Goal: Contribute content

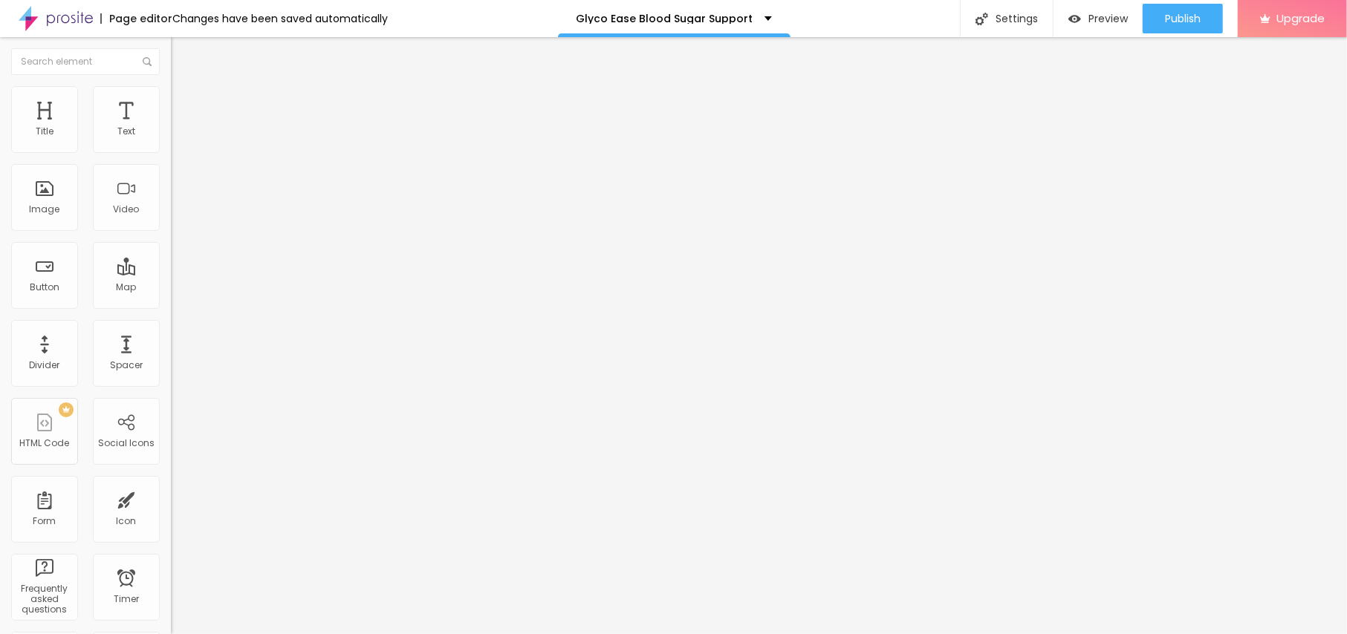
click at [171, 126] on div "Add image" at bounding box center [256, 121] width 171 height 10
click at [171, 128] on span "Add image" at bounding box center [201, 121] width 61 height 13
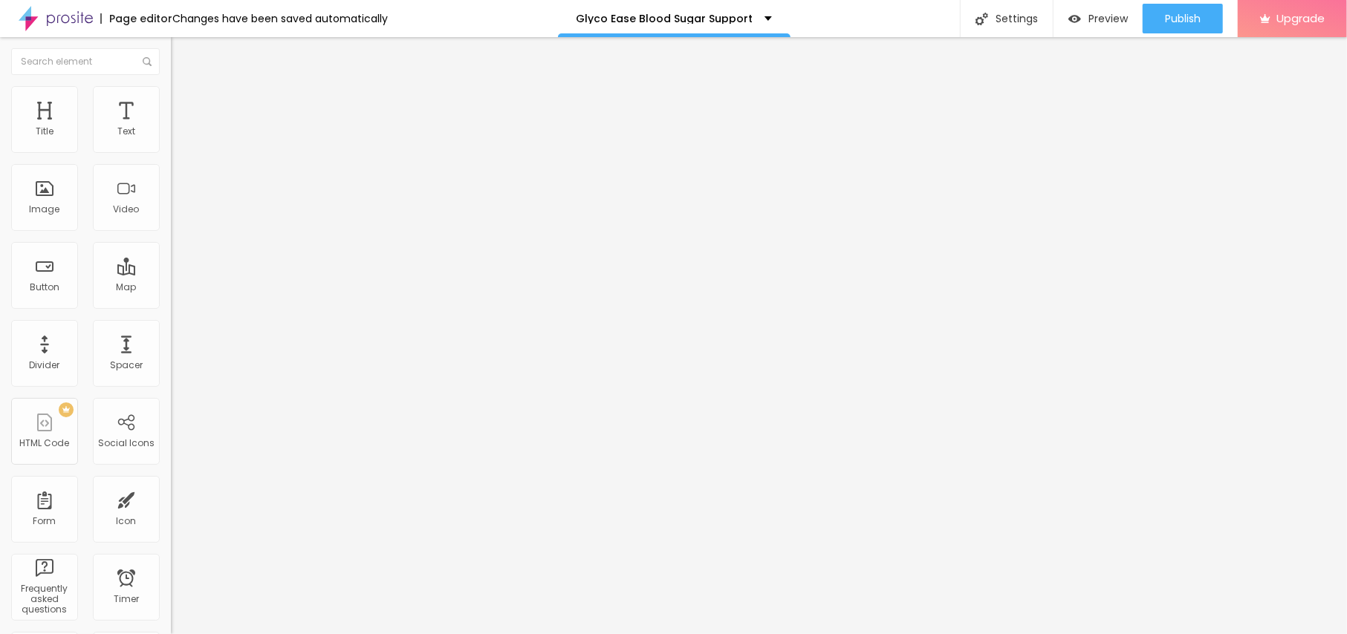
click at [171, 87] on img at bounding box center [177, 92] width 13 height 13
type input "95"
type input "90"
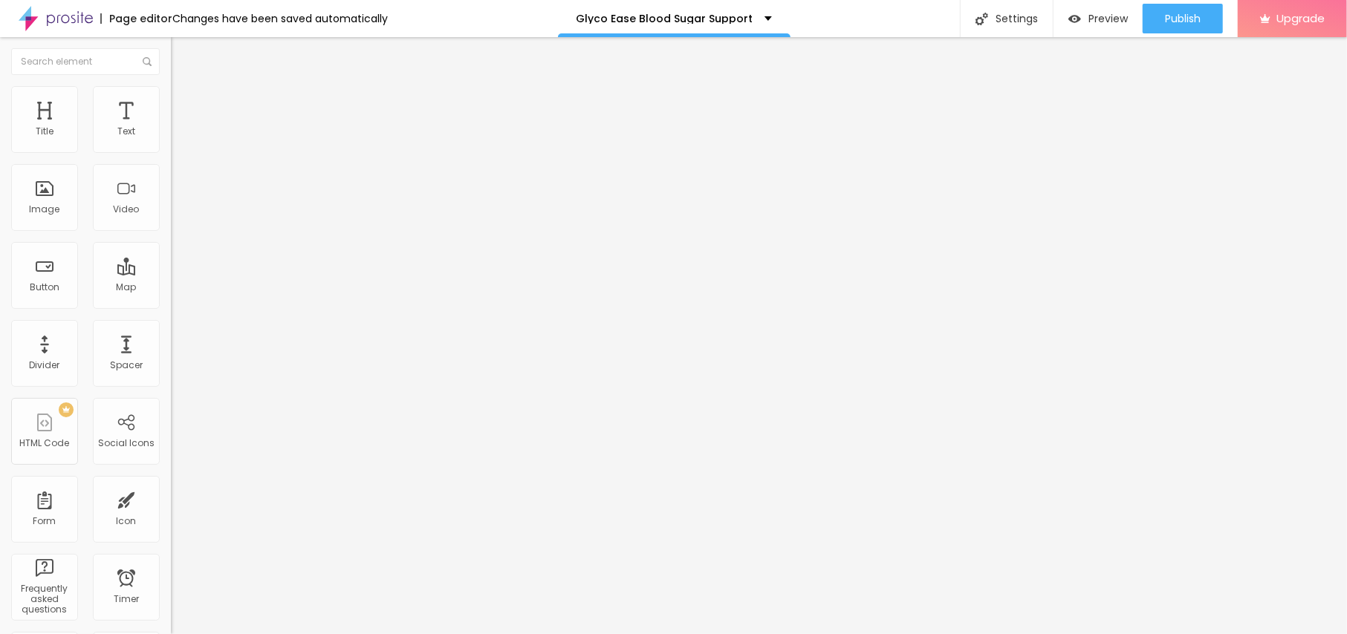
type input "85"
type input "80"
type input "75"
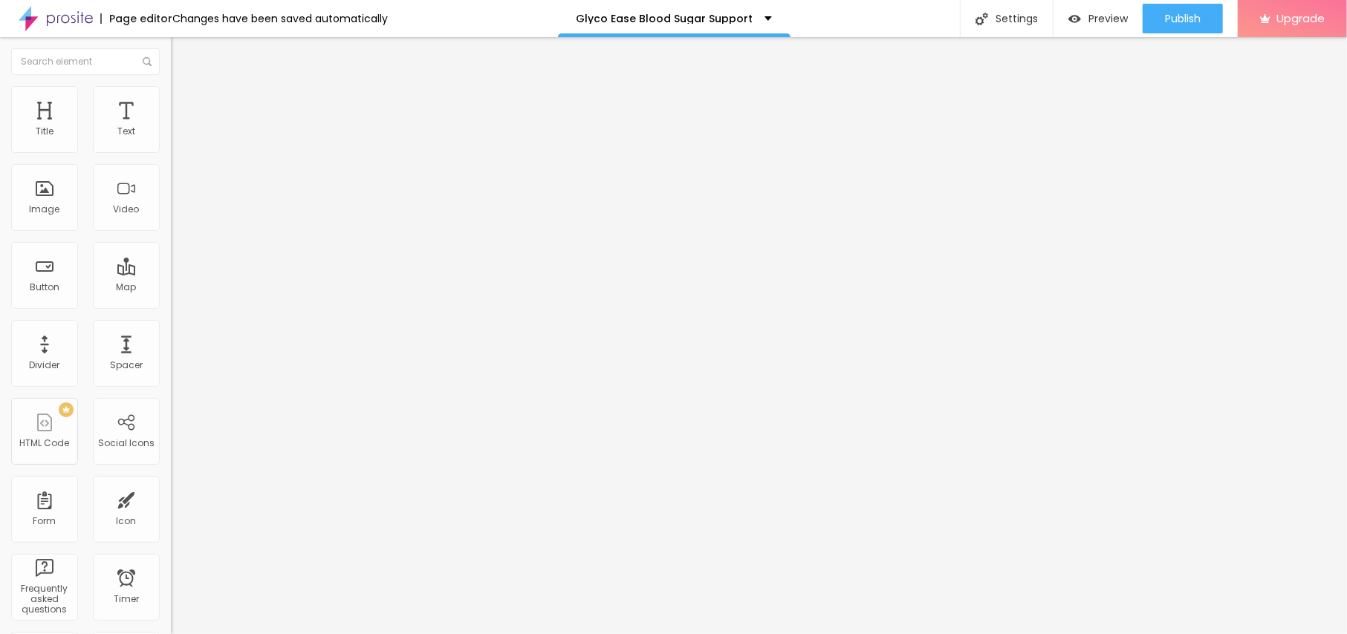
type input "75"
type input "65"
type input "60"
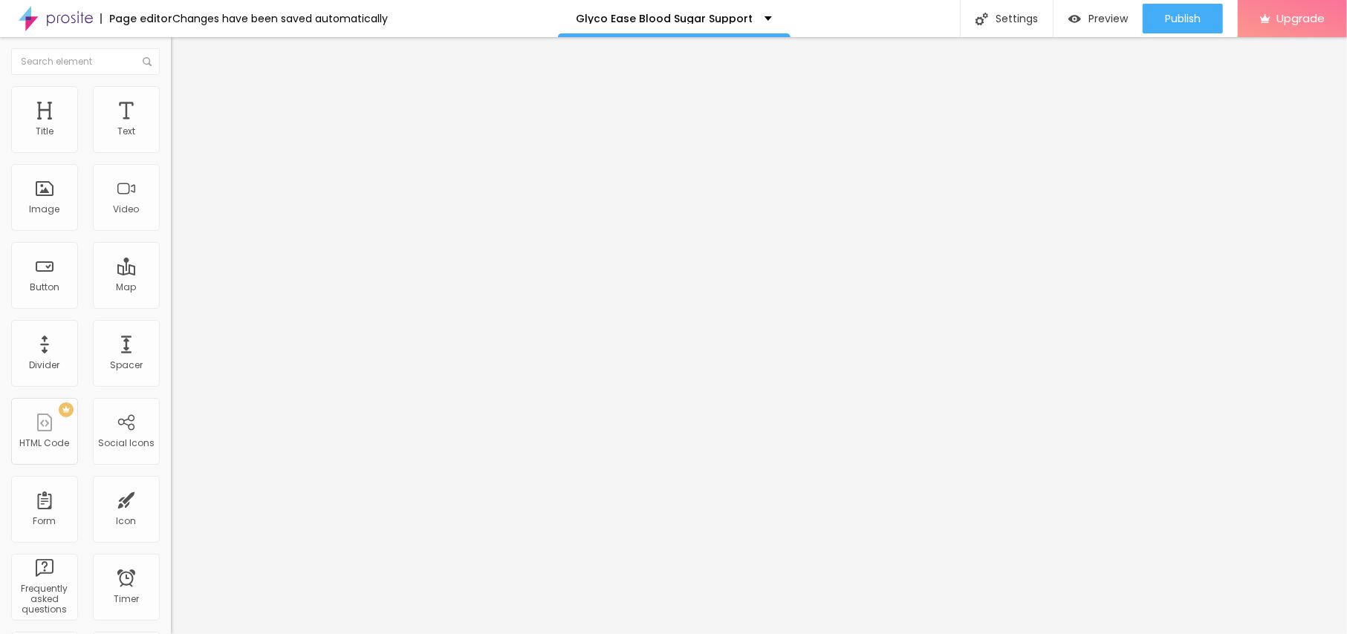
type input "55"
type input "50"
type input "45"
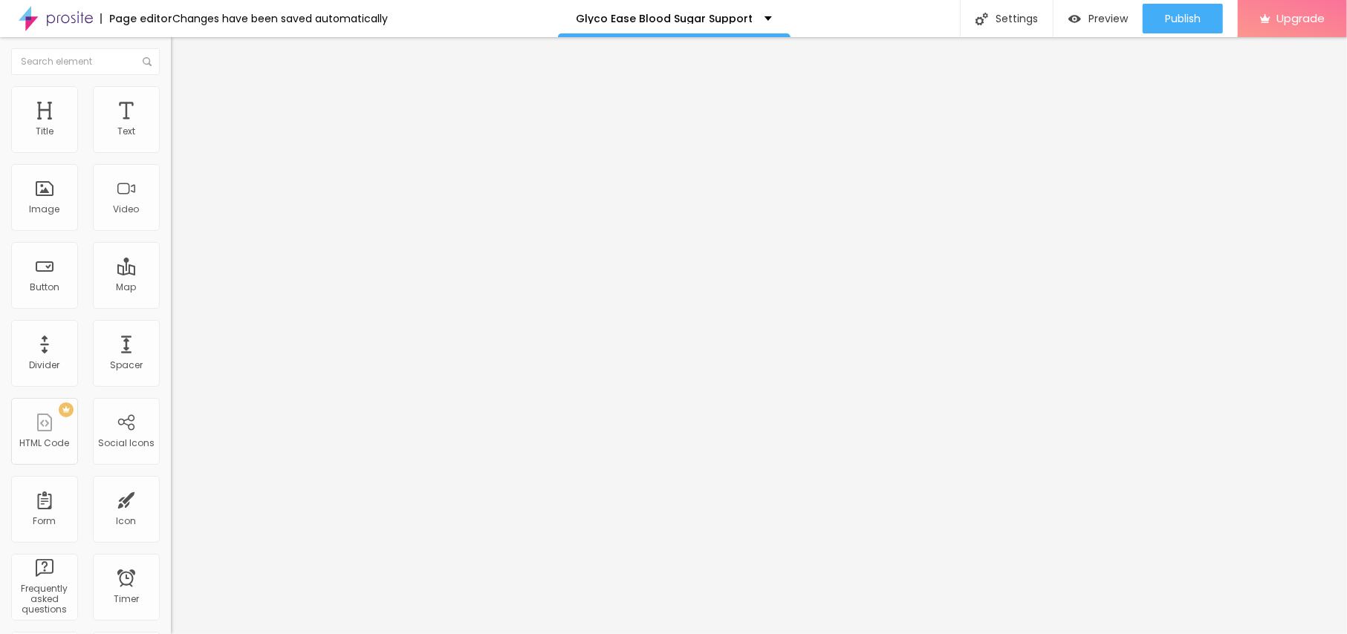
drag, startPoint x: 152, startPoint y: 159, endPoint x: 69, endPoint y: 159, distance: 83.2
type input "45"
click at [171, 152] on input "range" at bounding box center [219, 146] width 96 height 12
click at [171, 86] on li "Content" at bounding box center [256, 78] width 171 height 15
drag, startPoint x: 28, startPoint y: 268, endPoint x: 48, endPoint y: 266, distance: 20.2
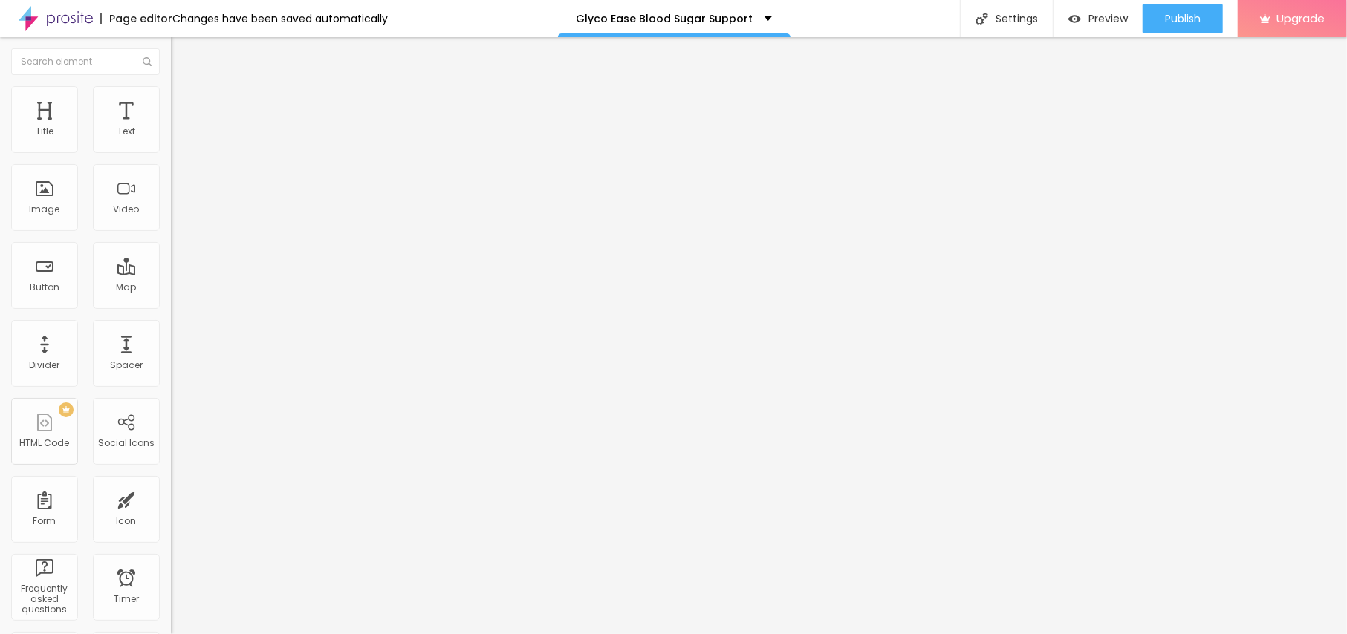
click at [171, 150] on input "text" at bounding box center [260, 142] width 178 height 15
paste input "Glyco Ease Blood Sugar Support"
type input "Glyco Ease Blood Sugar Support"
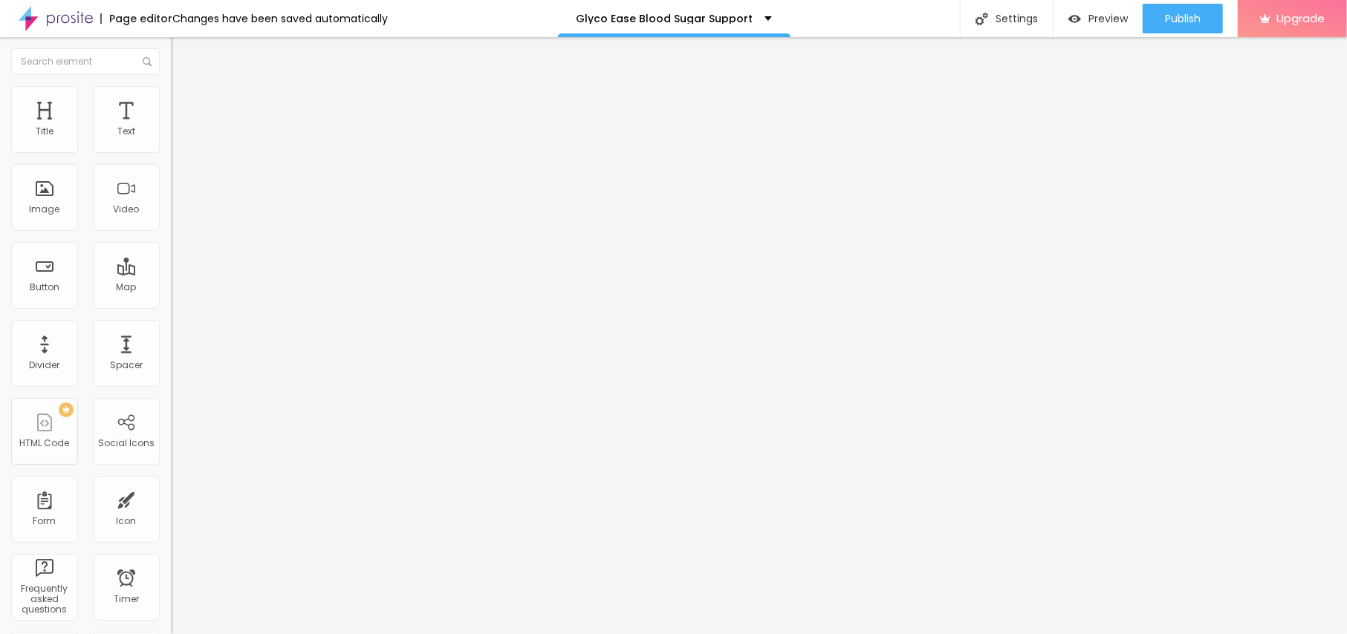
drag, startPoint x: 74, startPoint y: 403, endPoint x: 0, endPoint y: 394, distance: 74.8
click at [171, 339] on div "Change image Image description (Alt) Glyco Ease Blood Sugar Support Align Aspec…" at bounding box center [256, 228] width 171 height 224
paste input "[URL][DOMAIN_NAME]"
type input "[URL][DOMAIN_NAME]"
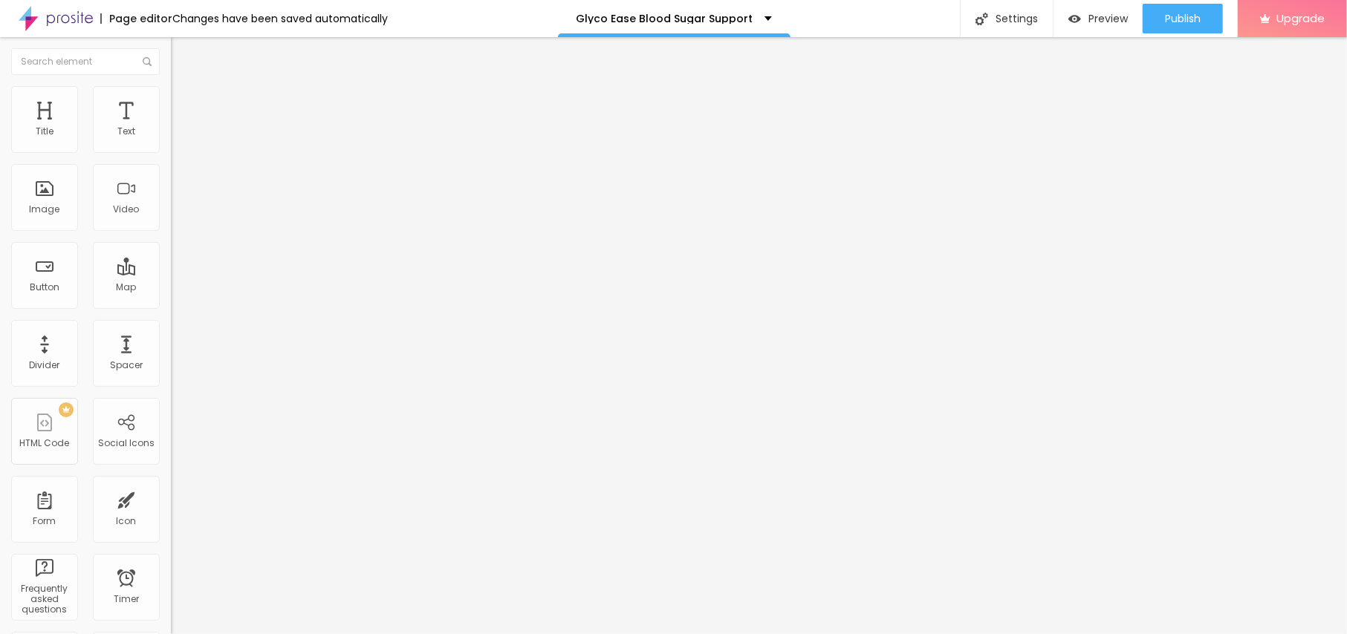
scroll to position [0, 0]
drag, startPoint x: 67, startPoint y: 168, endPoint x: 0, endPoint y: 169, distance: 66.9
click at [171, 169] on div "Text Click me Align Size Default Small Default Big Link URL https:// Open in ne…" at bounding box center [256, 224] width 171 height 216
paste input "😍👇SHOP NOW😍👇"
type input "😍👇SHOP NOW😍👇"
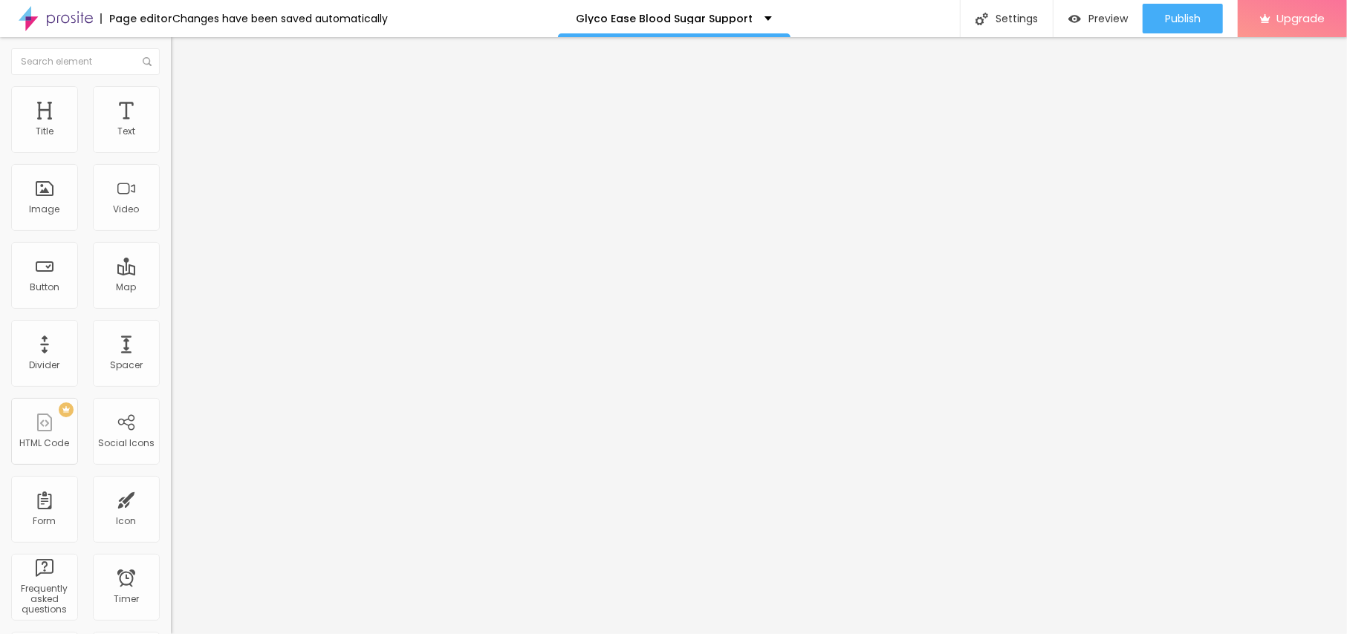
drag, startPoint x: 18, startPoint y: 302, endPoint x: 0, endPoint y: 294, distance: 19.3
click at [171, 294] on div "Text 😍👇SHOP NOW😍👇 Align Size Default Small Default Big Link URL https:// Open i…" at bounding box center [256, 224] width 171 height 216
paste input "[URL][DOMAIN_NAME]"
type input "[URL][DOMAIN_NAME]"
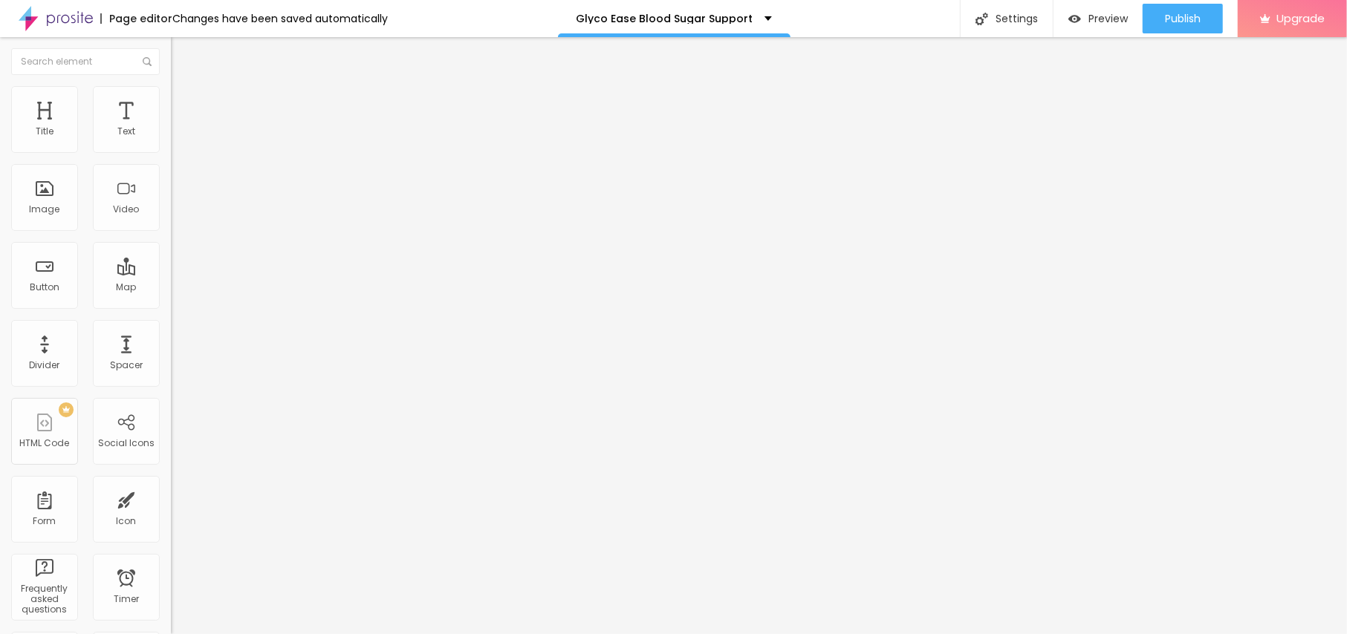
scroll to position [0, 0]
click at [171, 143] on button "button" at bounding box center [181, 135] width 21 height 16
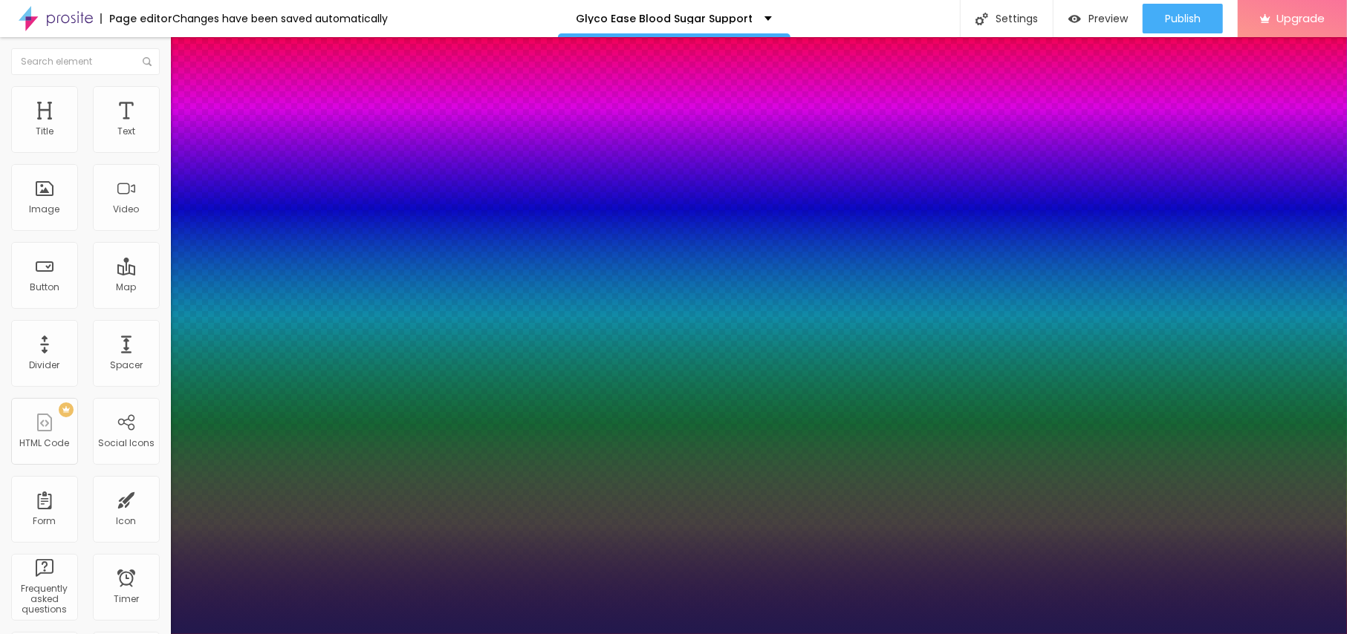
type input "1"
type input "21"
type input "1"
type input "22"
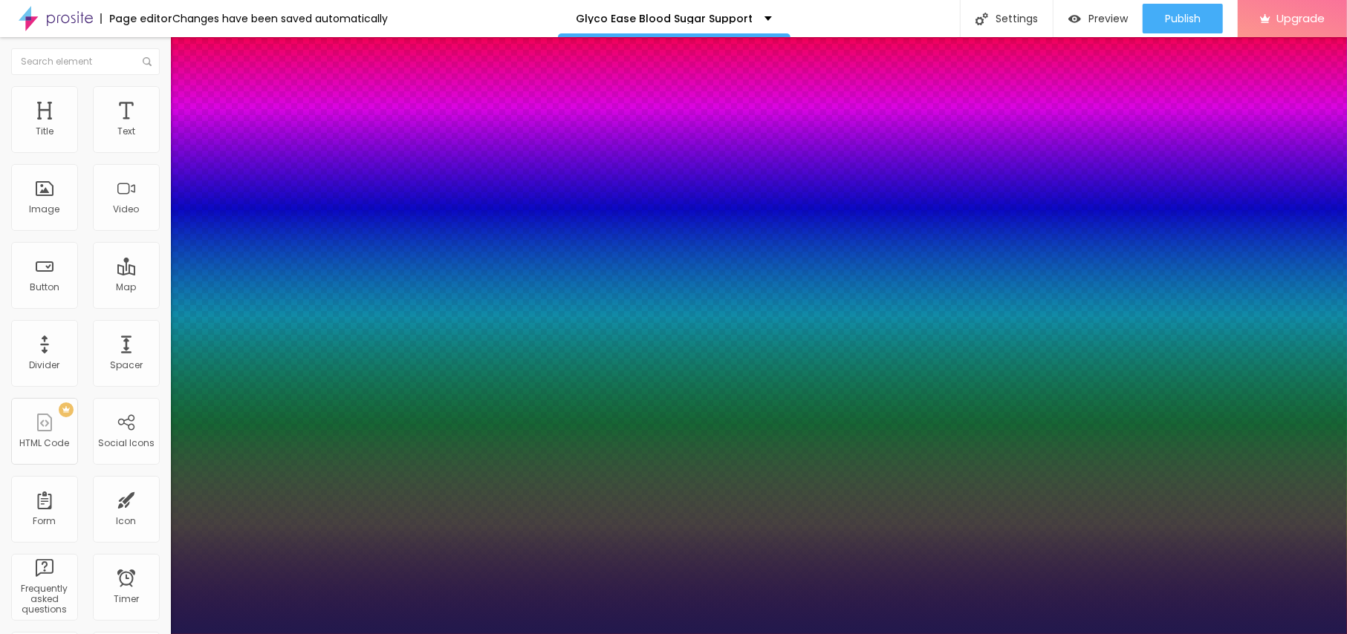
type input "22"
type input "1"
drag, startPoint x: 201, startPoint y: 247, endPoint x: 209, endPoint y: 250, distance: 8.7
type input "22"
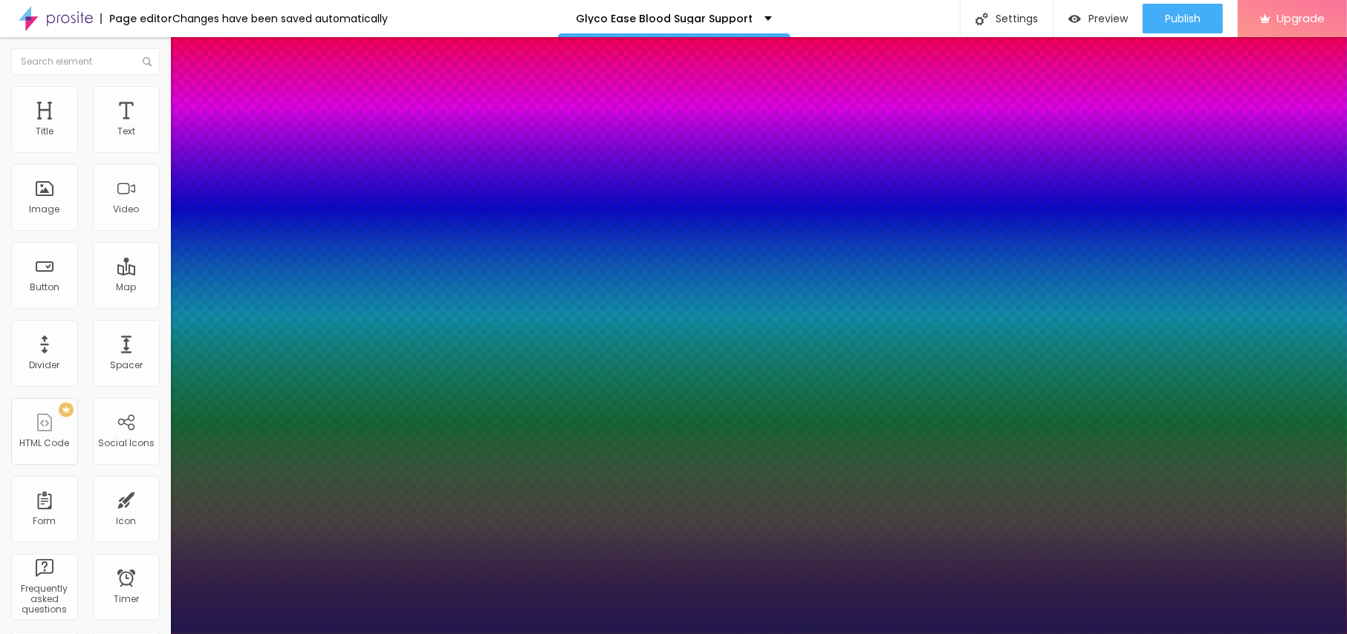
click at [732, 634] on div at bounding box center [673, 634] width 1347 height 0
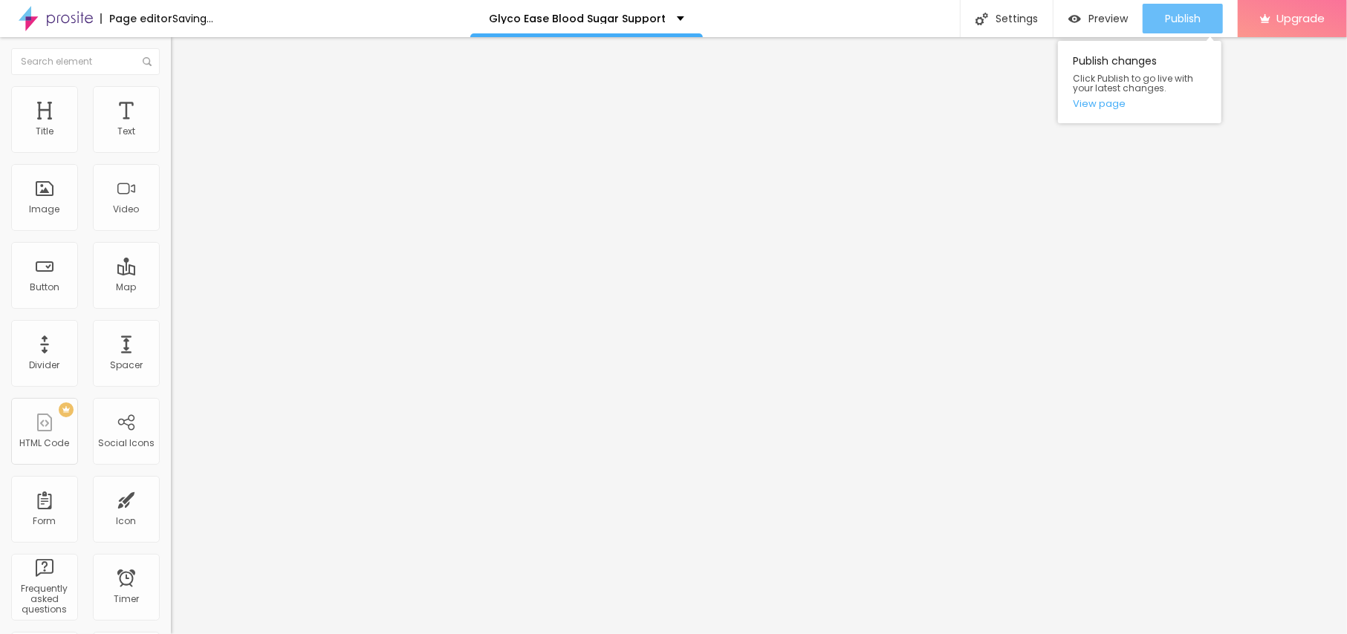
click at [1169, 31] on div "Publish" at bounding box center [1183, 19] width 36 height 30
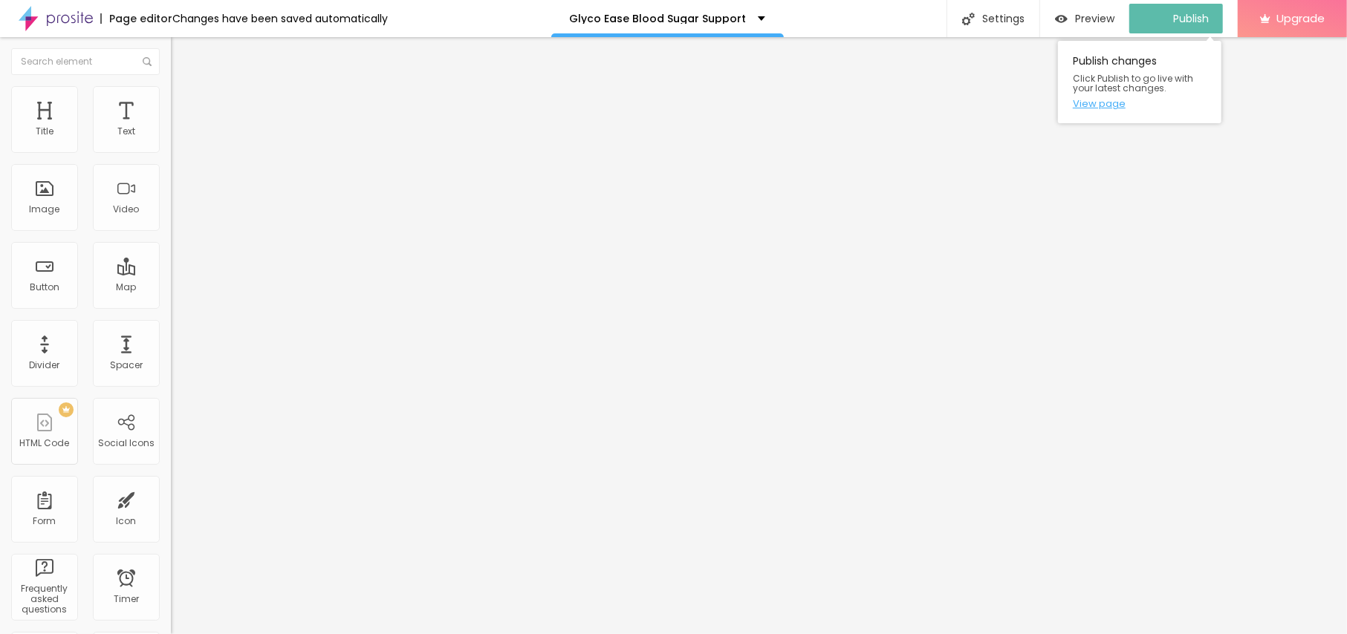
click at [1104, 108] on link "View page" at bounding box center [1140, 104] width 134 height 10
